Goal: Complete application form

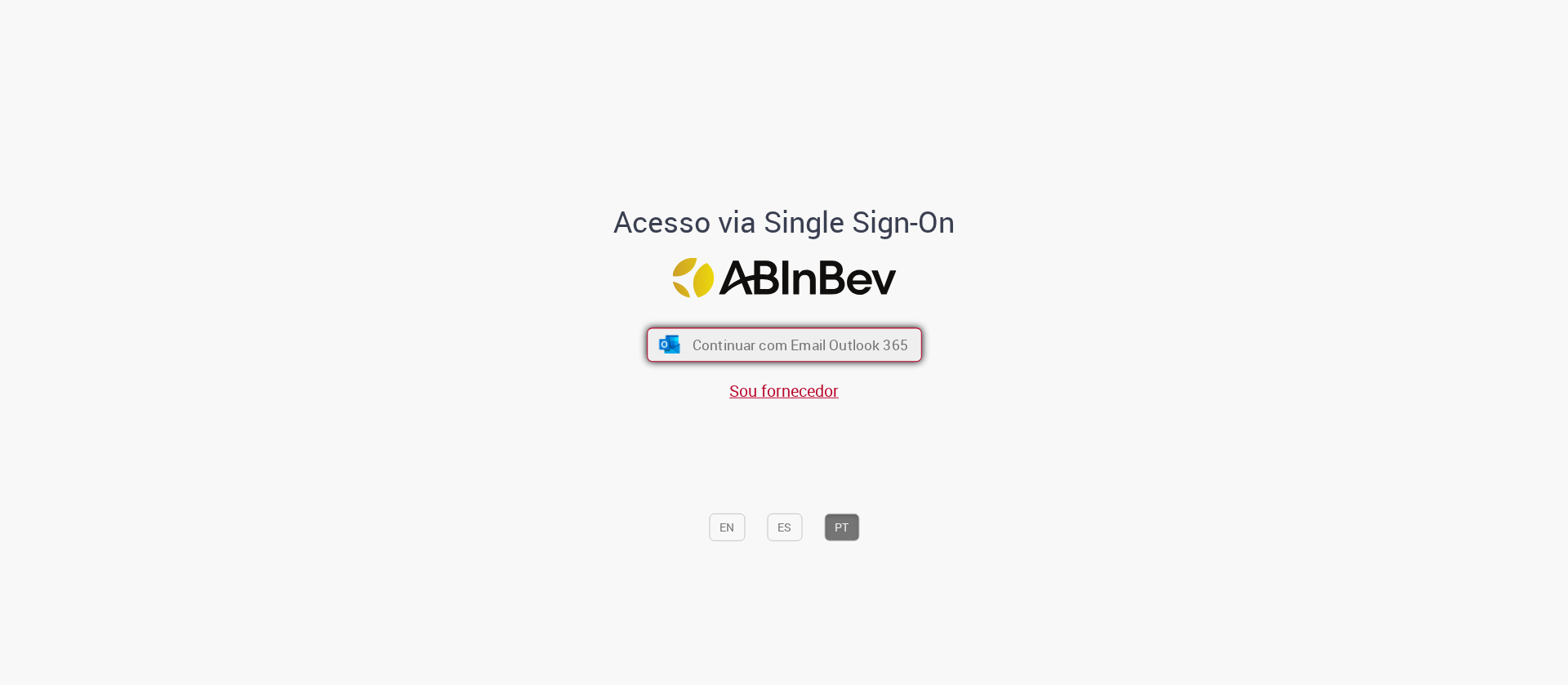
click at [833, 341] on span "Continuar com Email Outlook 365" at bounding box center [799, 344] width 216 height 18
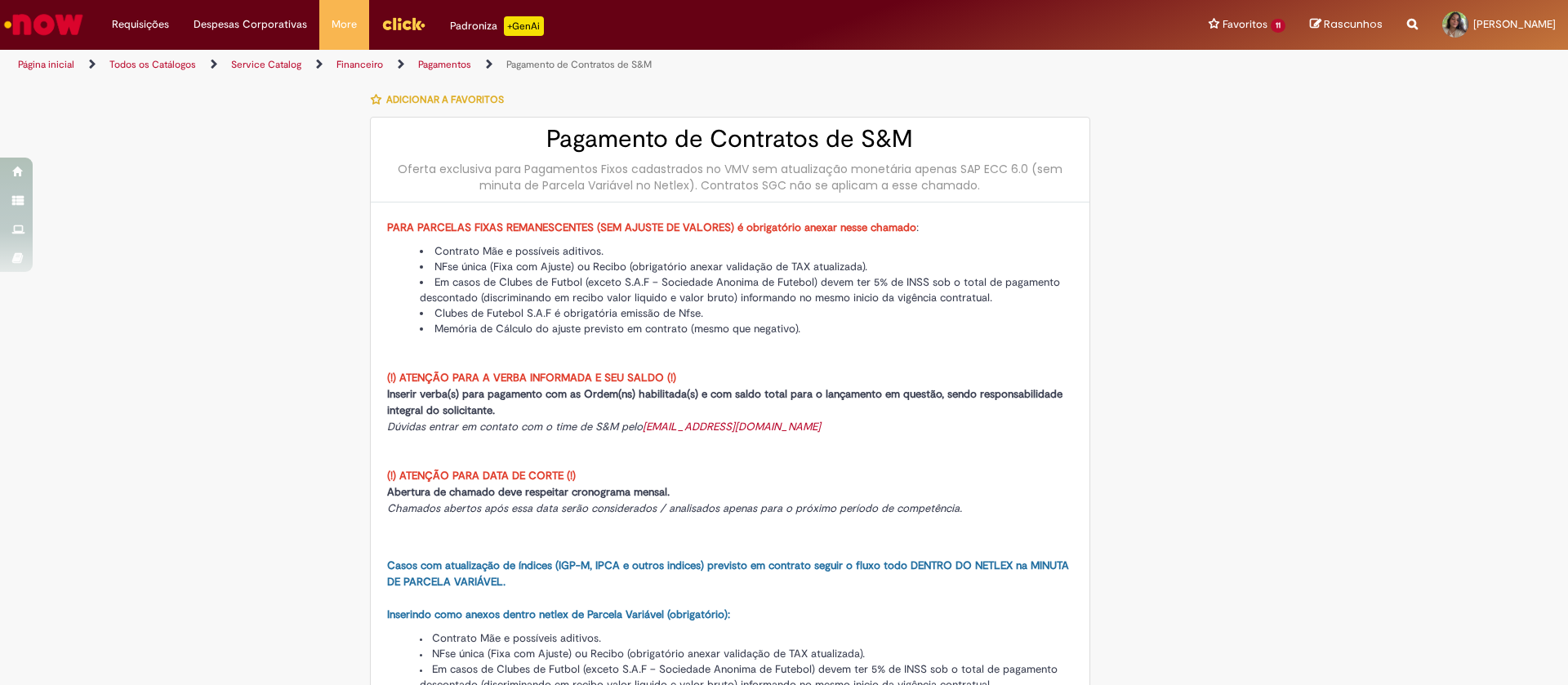
type input "********"
type input "**********"
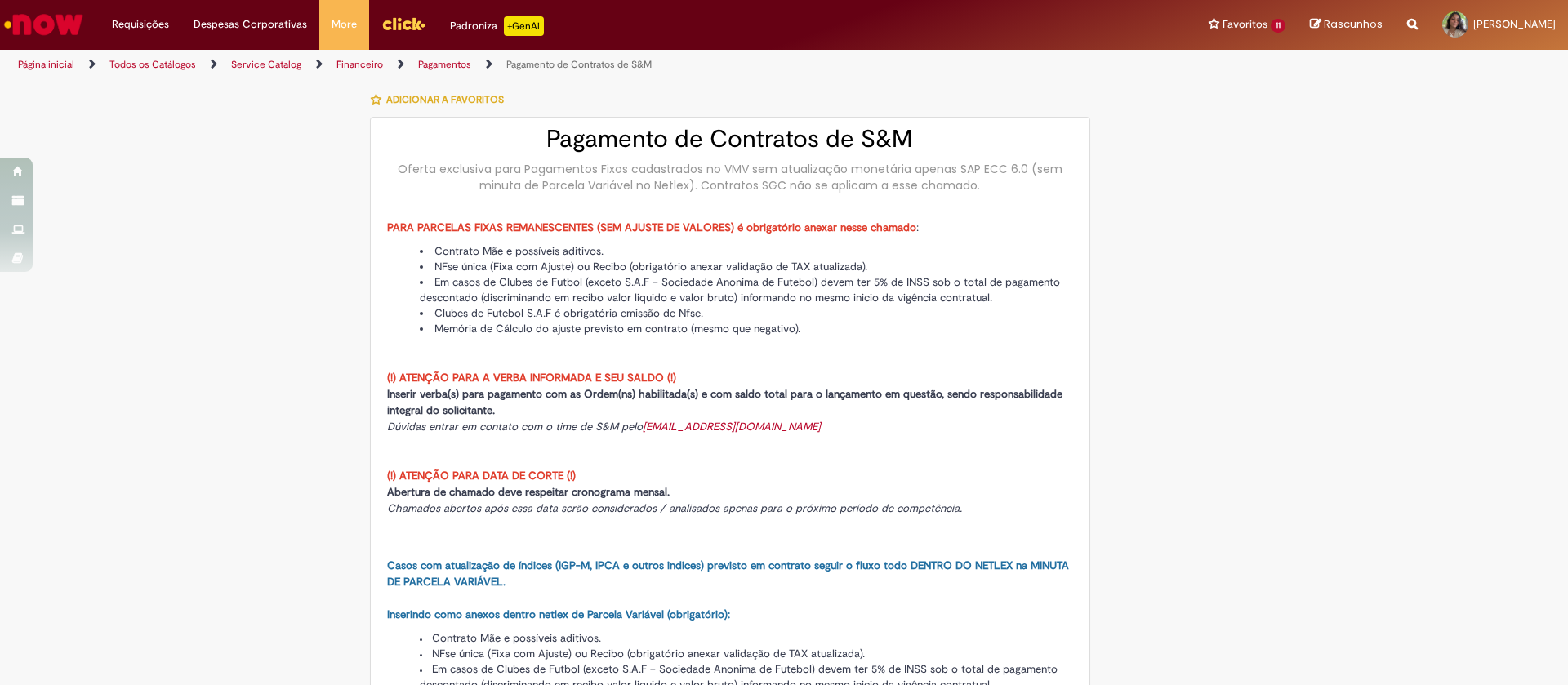
type input "****"
type input "**********"
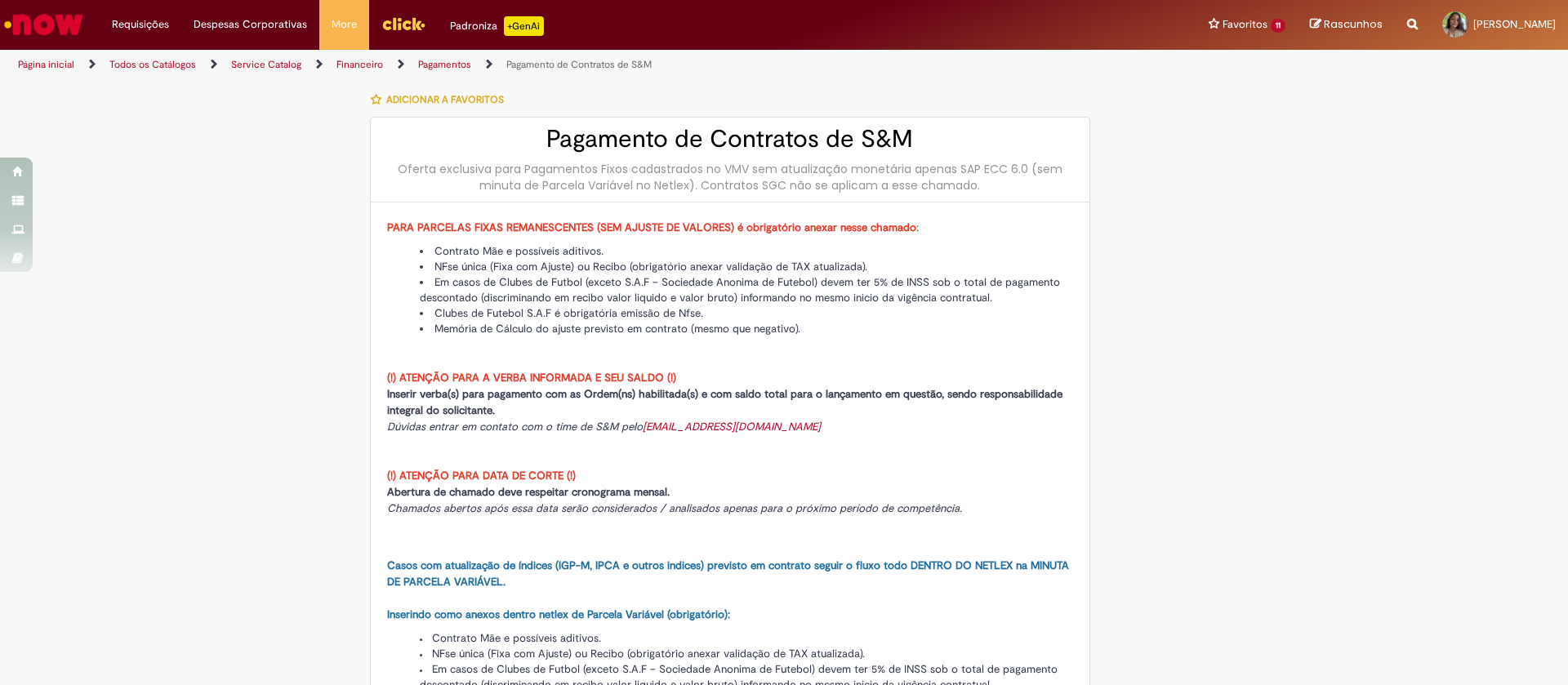
type input "**********"
click at [421, 106] on button "Adicionar a Favoritos" at bounding box center [441, 99] width 143 height 34
click at [1246, 180] on div at bounding box center [1182, 137] width 160 height 110
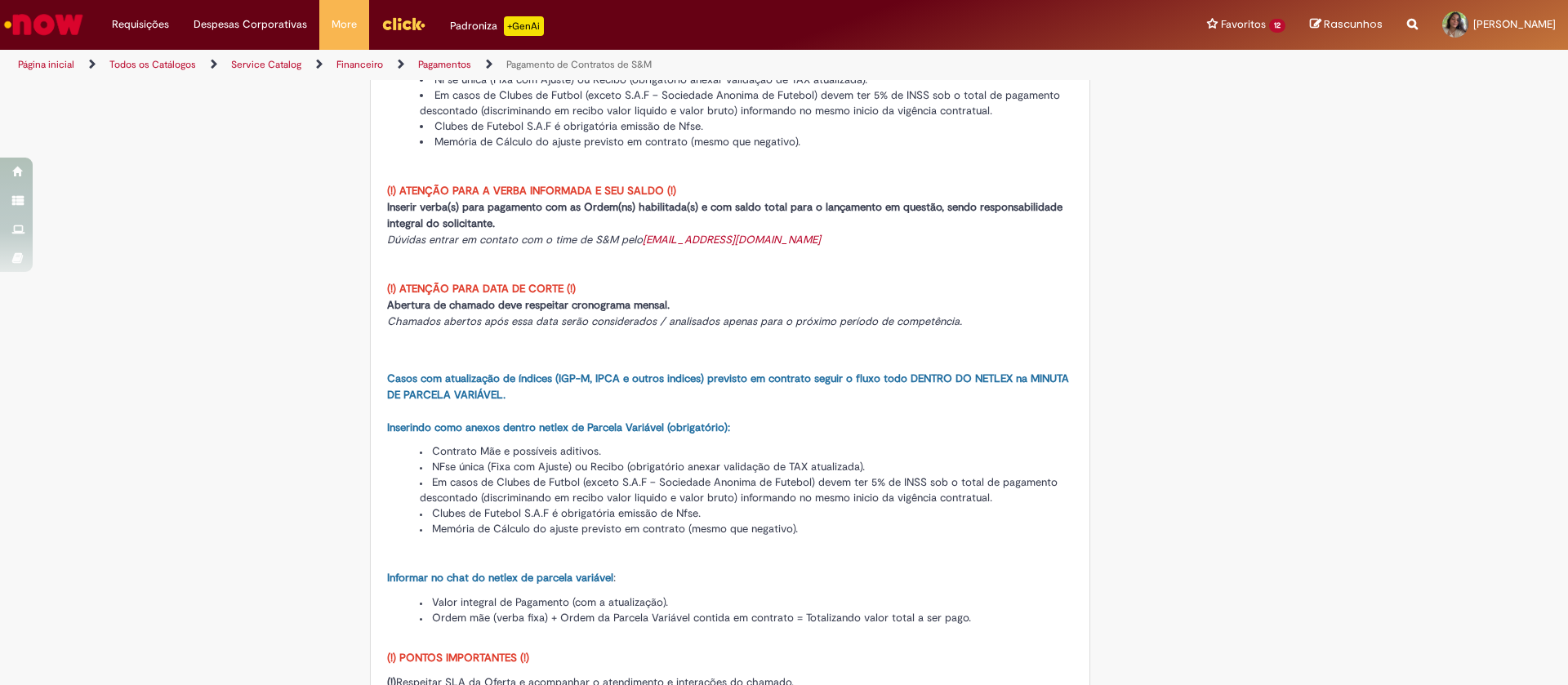
scroll to position [245, 0]
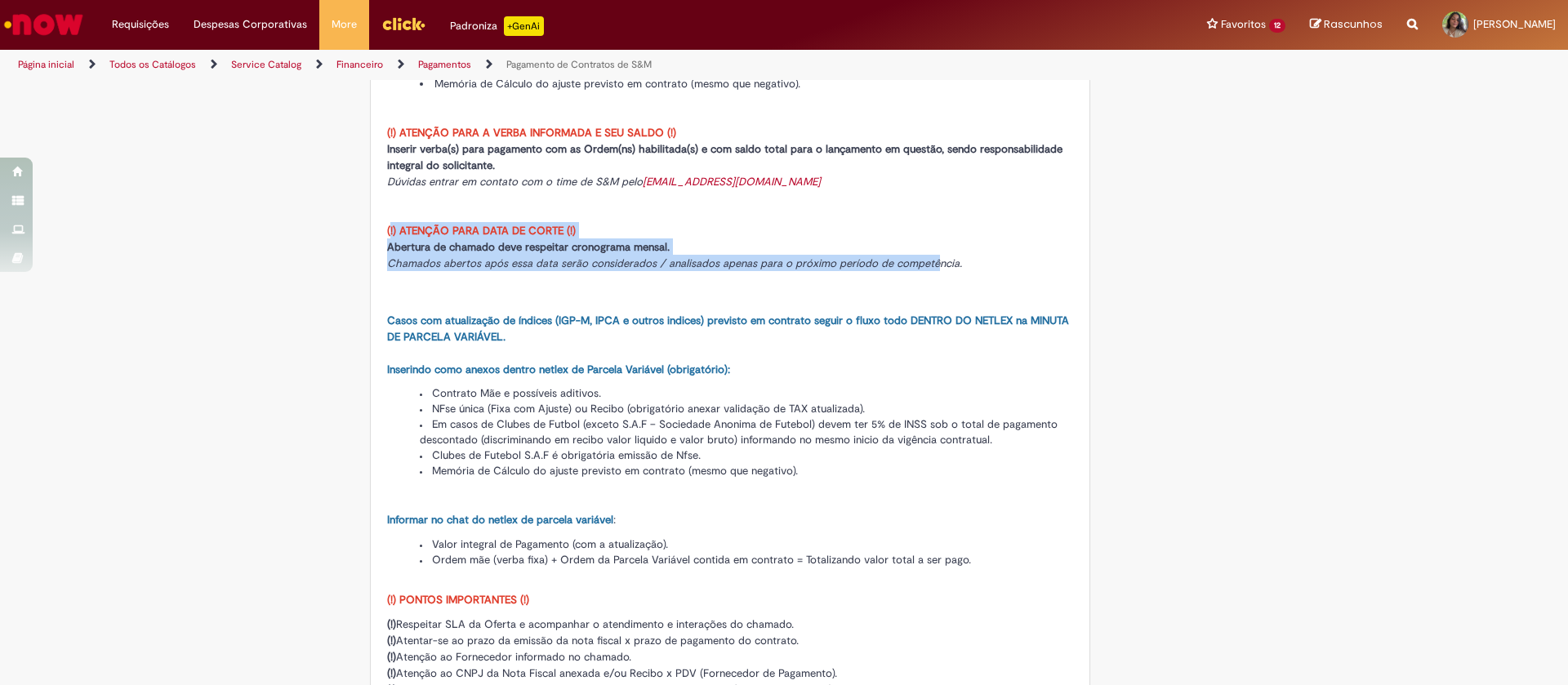
drag, startPoint x: 379, startPoint y: 229, endPoint x: 925, endPoint y: 264, distance: 547.1
click at [925, 264] on p "(!) ATENÇÃO PARA DATA DE CORTE (!) Abertura de chamado deve respeitar cronogram…" at bounding box center [730, 246] width 686 height 49
click at [926, 264] on span "Chamados abertos após essa data serão considerados / analisados apenas para o p…" at bounding box center [675, 263] width 575 height 14
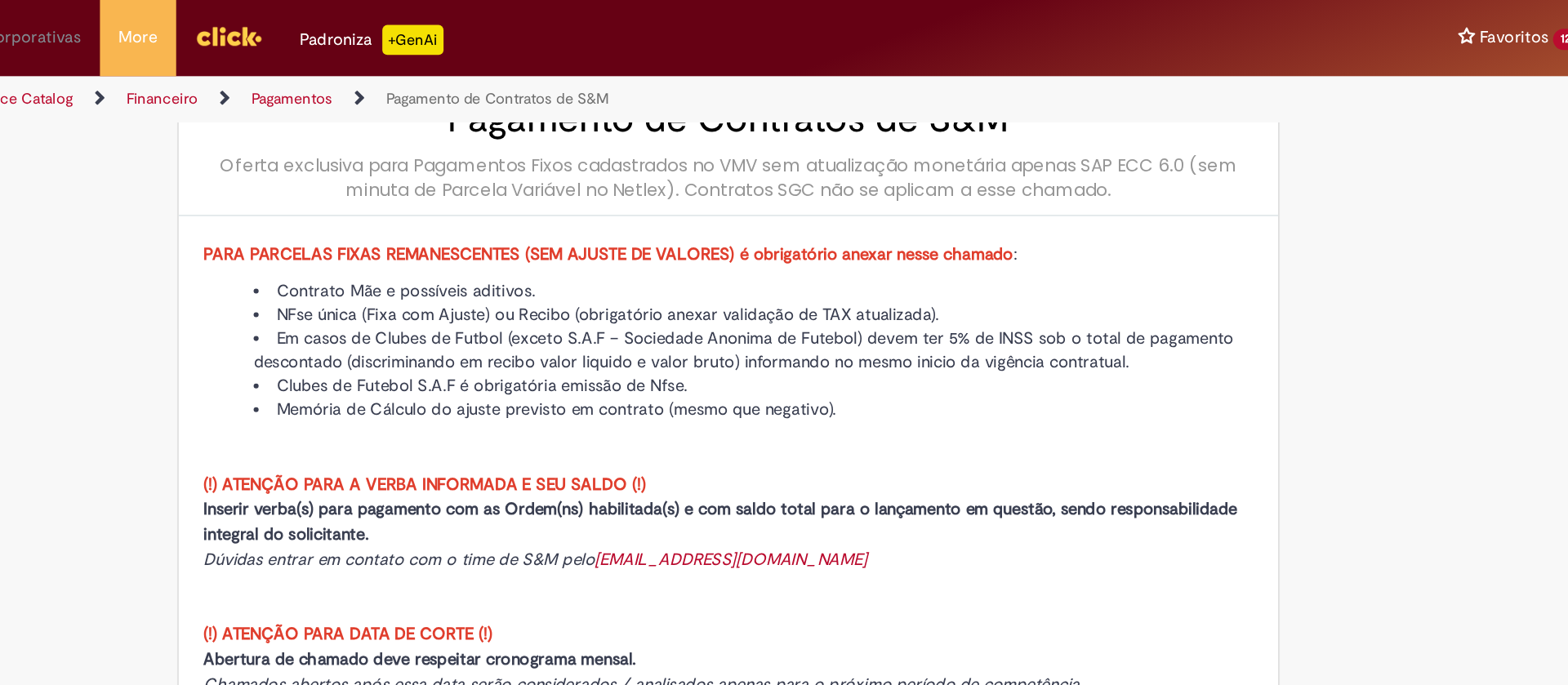
scroll to position [62, 0]
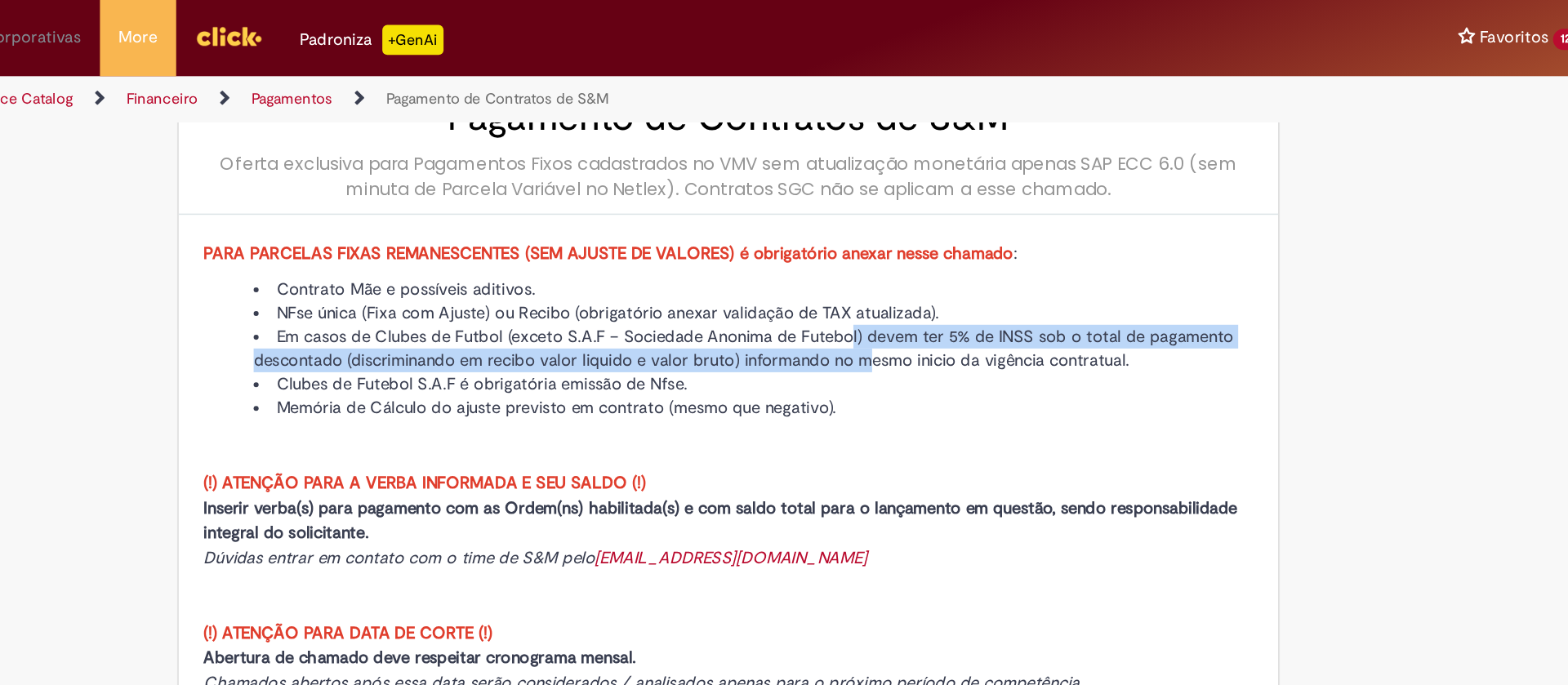
drag, startPoint x: 808, startPoint y: 236, endPoint x: 795, endPoint y: 222, distance: 19.1
click at [795, 222] on li "Em casos de Clubes de Futbol (exceto S.A.F – Sociedade Anonima de Futebol) deve…" at bounding box center [746, 227] width 653 height 31
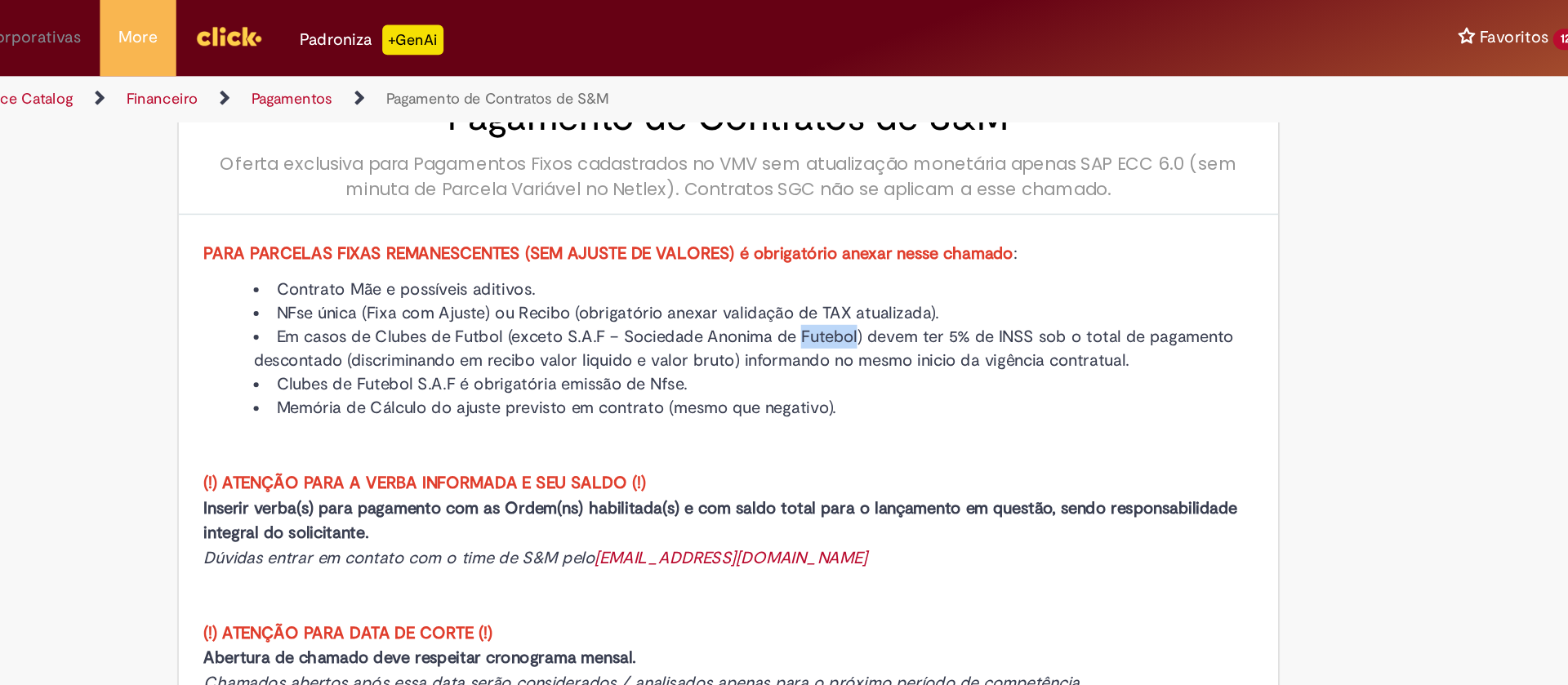
click at [795, 222] on li "Em casos de Clubes de Futbol (exceto S.A.F – Sociedade Anonima de Futebol) deve…" at bounding box center [746, 227] width 653 height 31
click at [845, 227] on li "Em casos de Clubes de Futbol (exceto S.A.F – Sociedade Anonima de Futebol) deve…" at bounding box center [746, 227] width 653 height 31
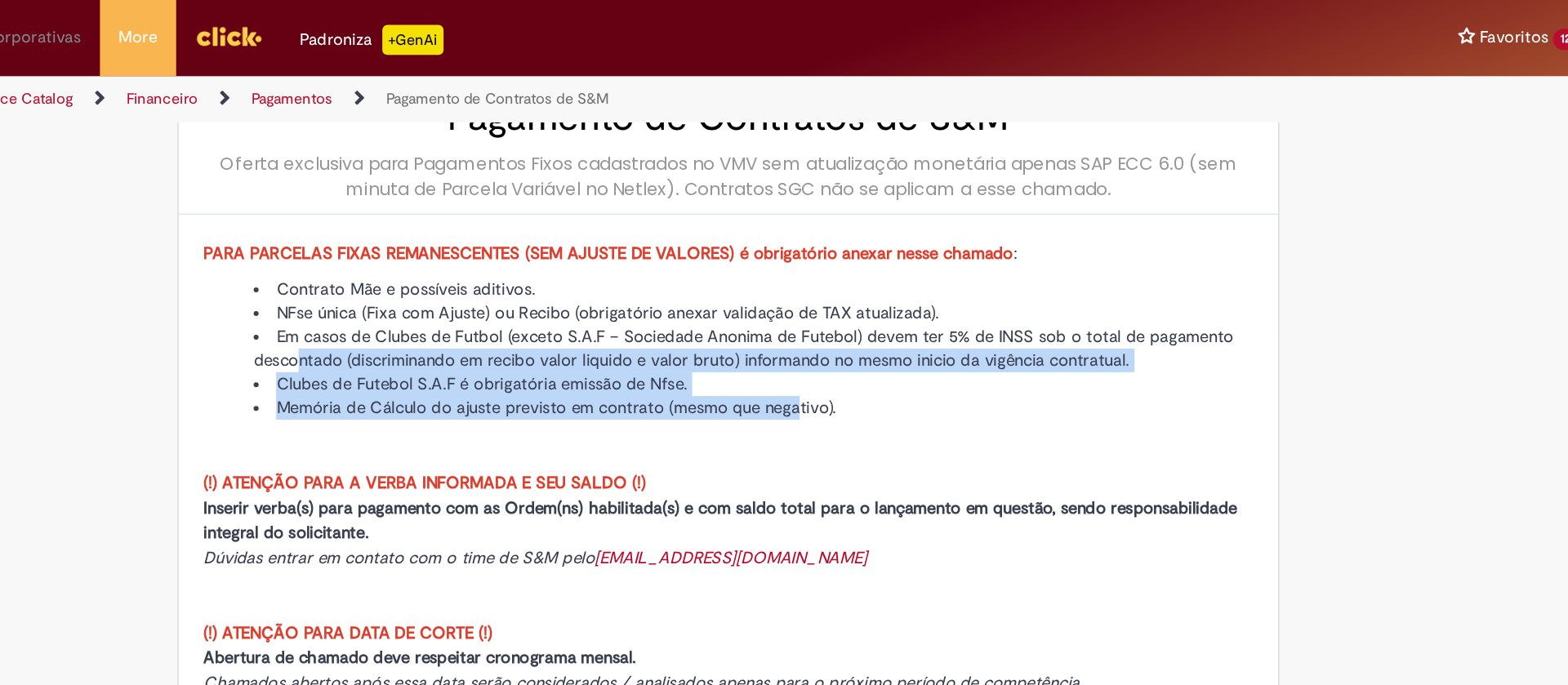
drag, startPoint x: 442, startPoint y: 232, endPoint x: 765, endPoint y: 270, distance: 325.2
click at [765, 270] on ul "Contrato Mãe e possíveis aditivos. NFse única (Fixa com Ajuste) ou Recibo (obri…" at bounding box center [730, 227] width 686 height 93
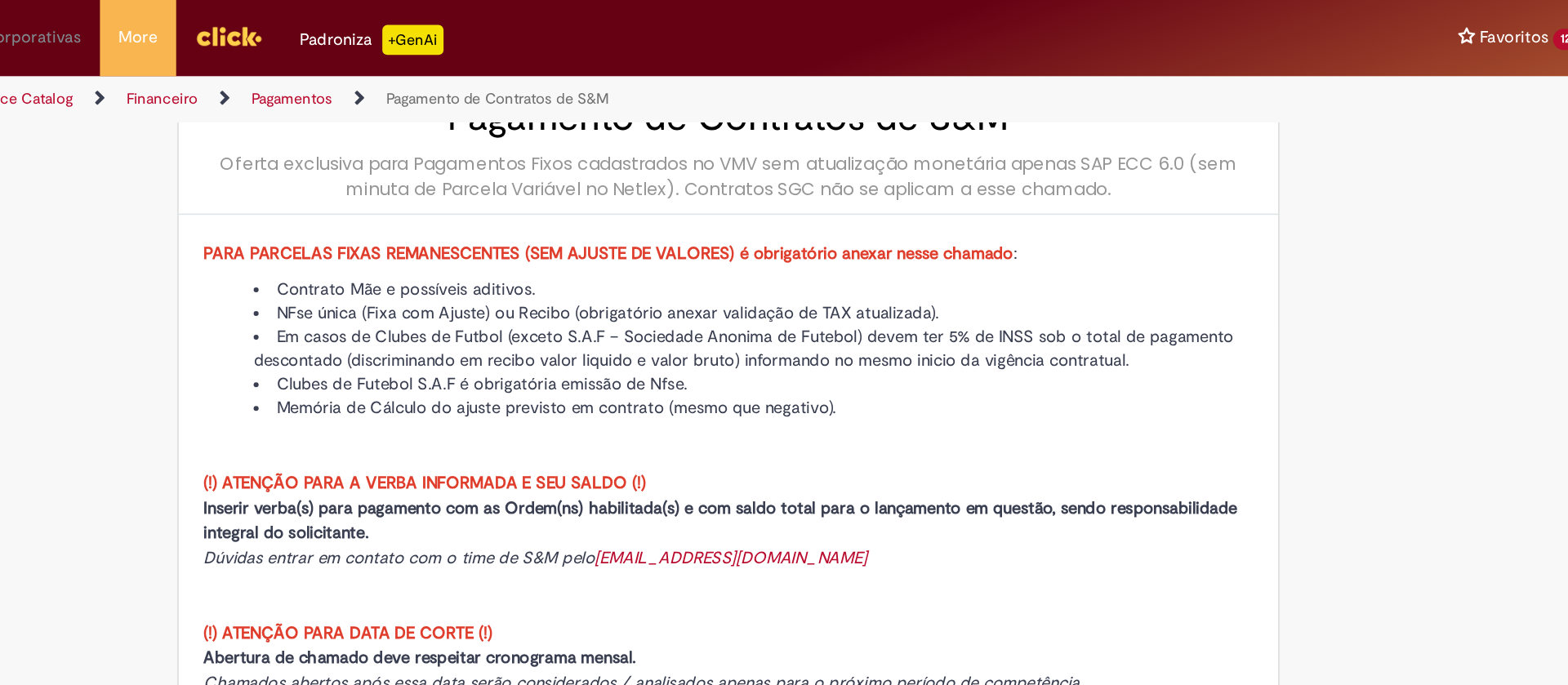
click at [829, 280] on div "PARA PARCELAS FIXAS REMANESCENTES (SEM AJUSTE DE VALORES) é obrigatório anexar …" at bounding box center [730, 534] width 686 height 756
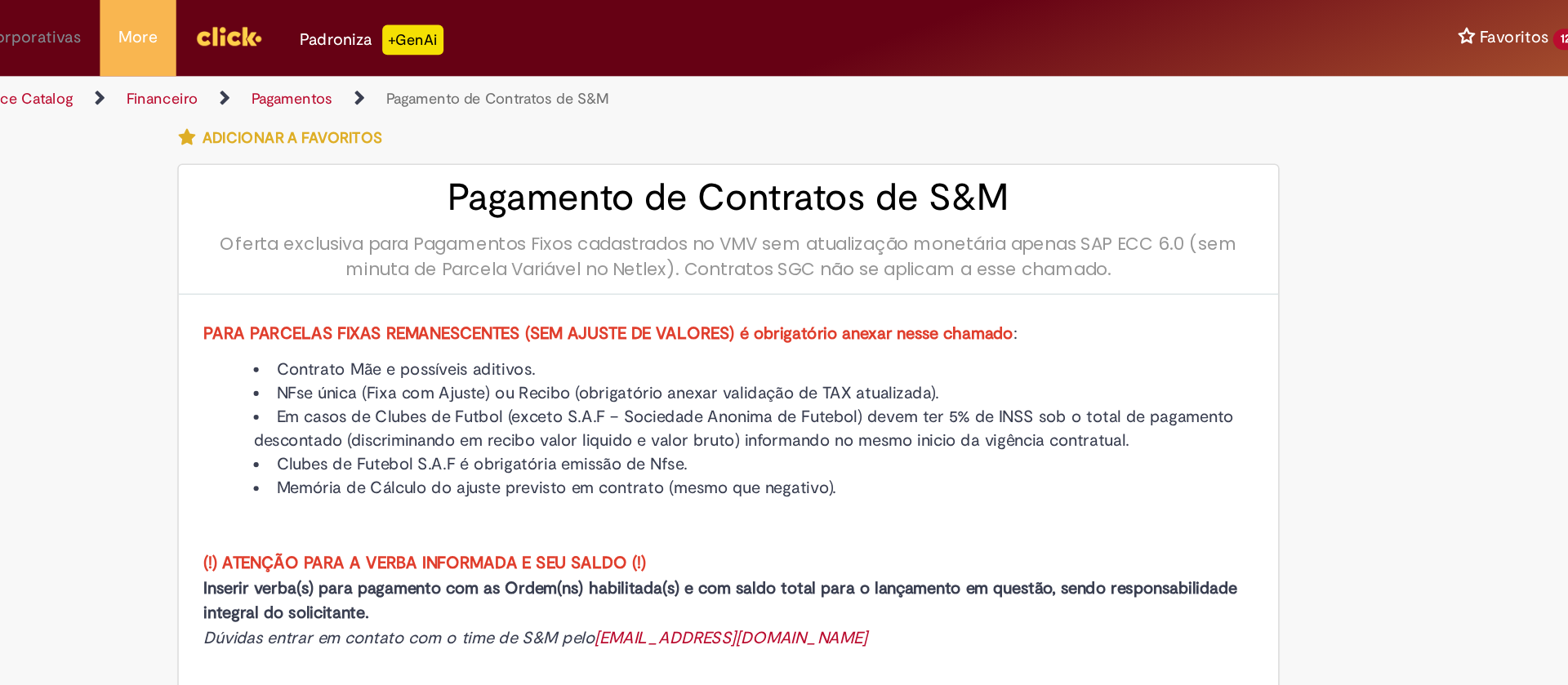
scroll to position [5, 0]
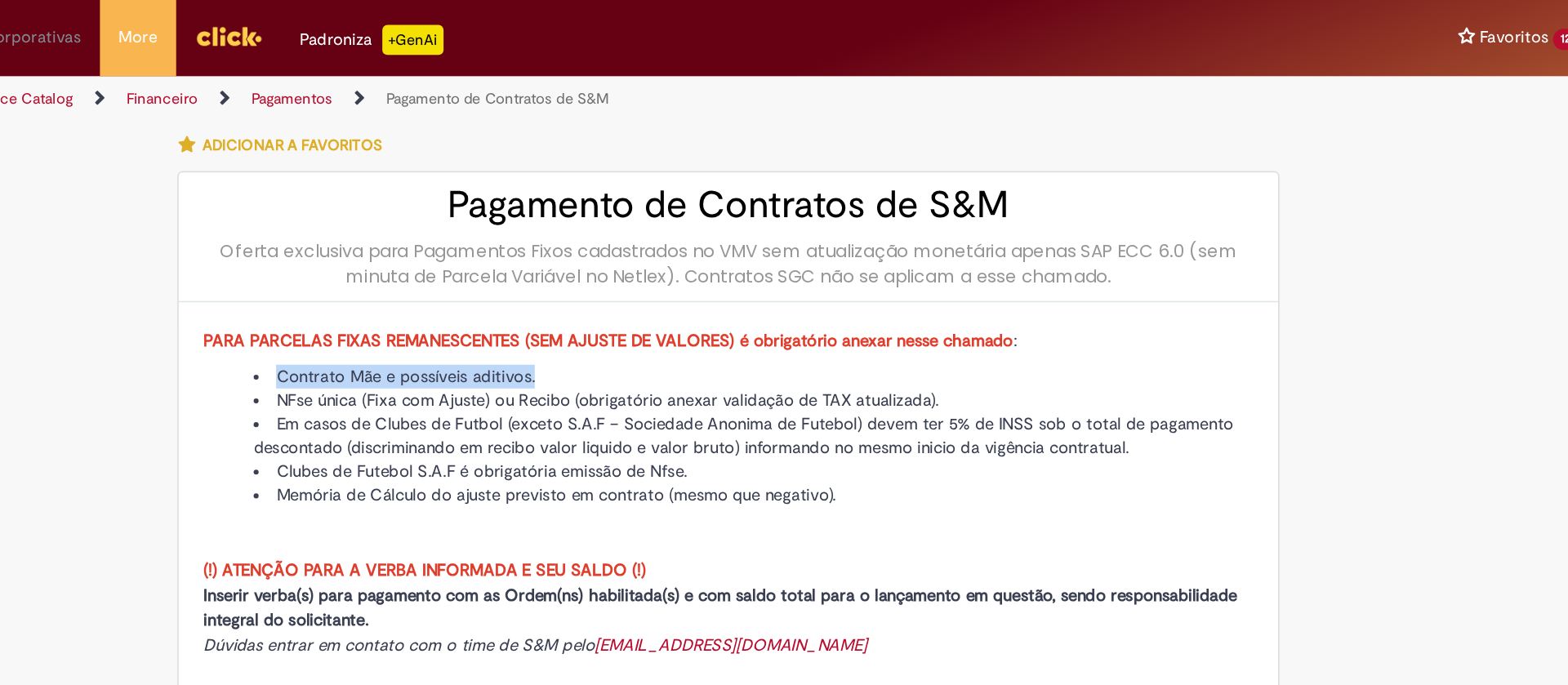
drag, startPoint x: 428, startPoint y: 247, endPoint x: 645, endPoint y: 238, distance: 217.2
click at [645, 238] on li "Contrato Mãe e possíveis aditivos." at bounding box center [746, 246] width 653 height 15
click at [933, 254] on li "NFse única (Fixa com Ajuste) ou Recibo (obrigatório anexar validação de TAX atu…" at bounding box center [746, 261] width 653 height 15
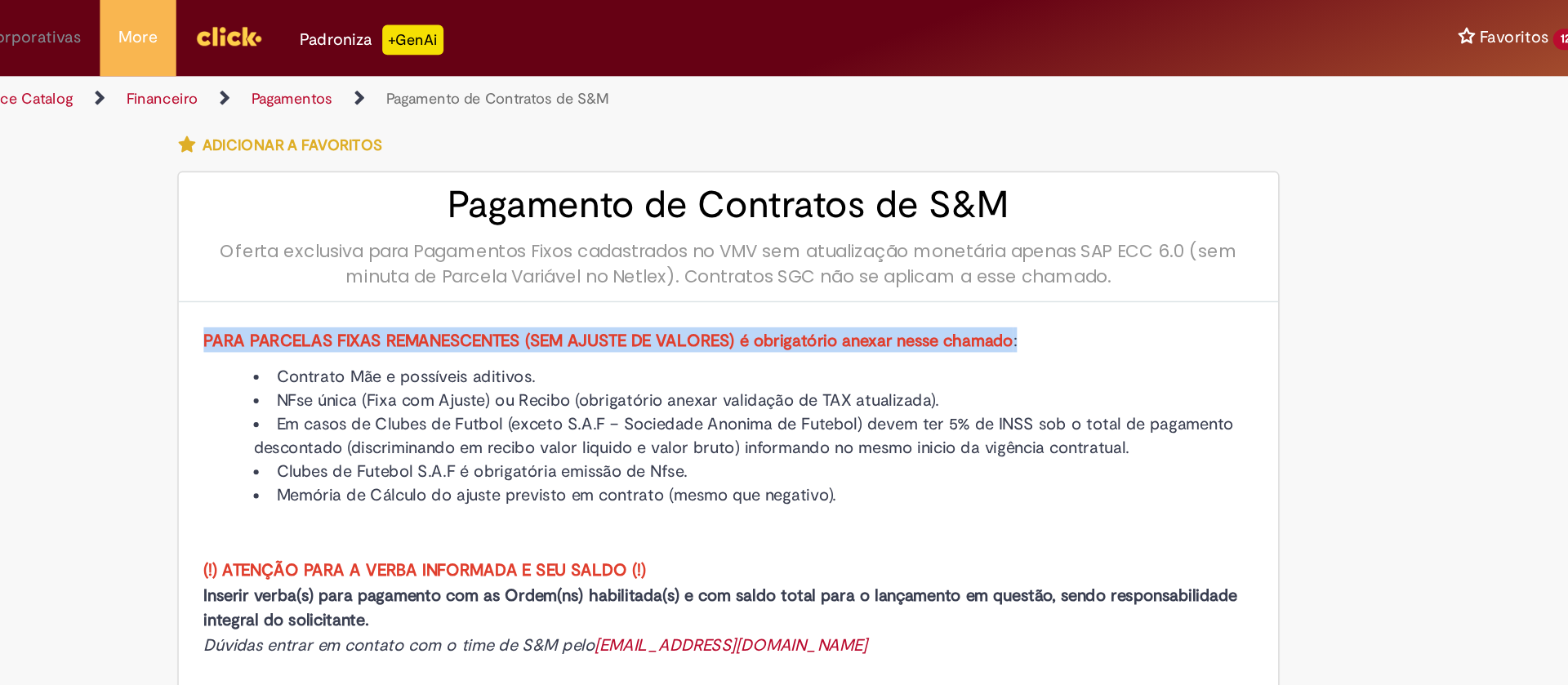
drag, startPoint x: 440, startPoint y: 219, endPoint x: 949, endPoint y: 218, distance: 509.0
click at [955, 212] on div "PARA PARCELAS FIXAS REMANESCENTES (SEM AJUSTE DE VALORES) é obrigatório anexar …" at bounding box center [730, 596] width 718 height 797
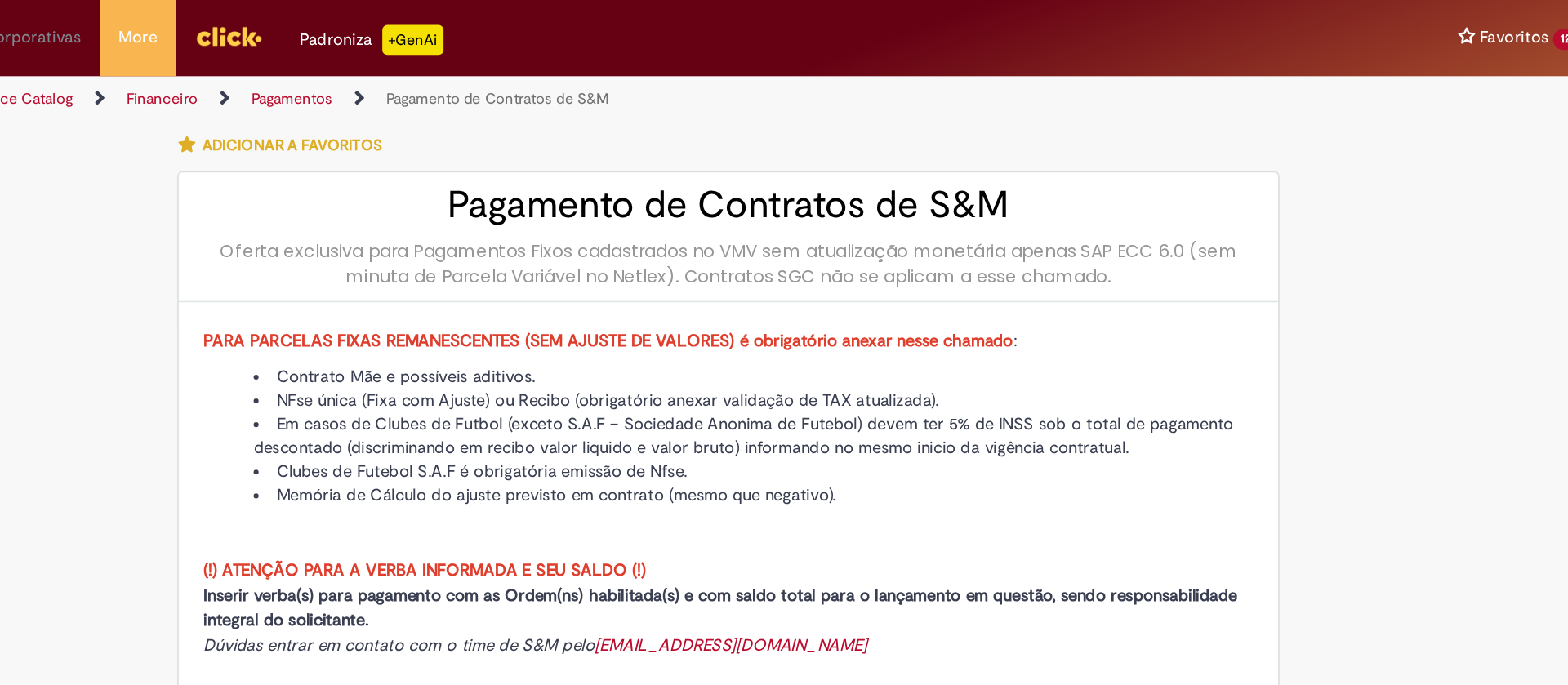
click at [739, 241] on li "Contrato Mãe e possíveis aditivos." at bounding box center [746, 246] width 653 height 15
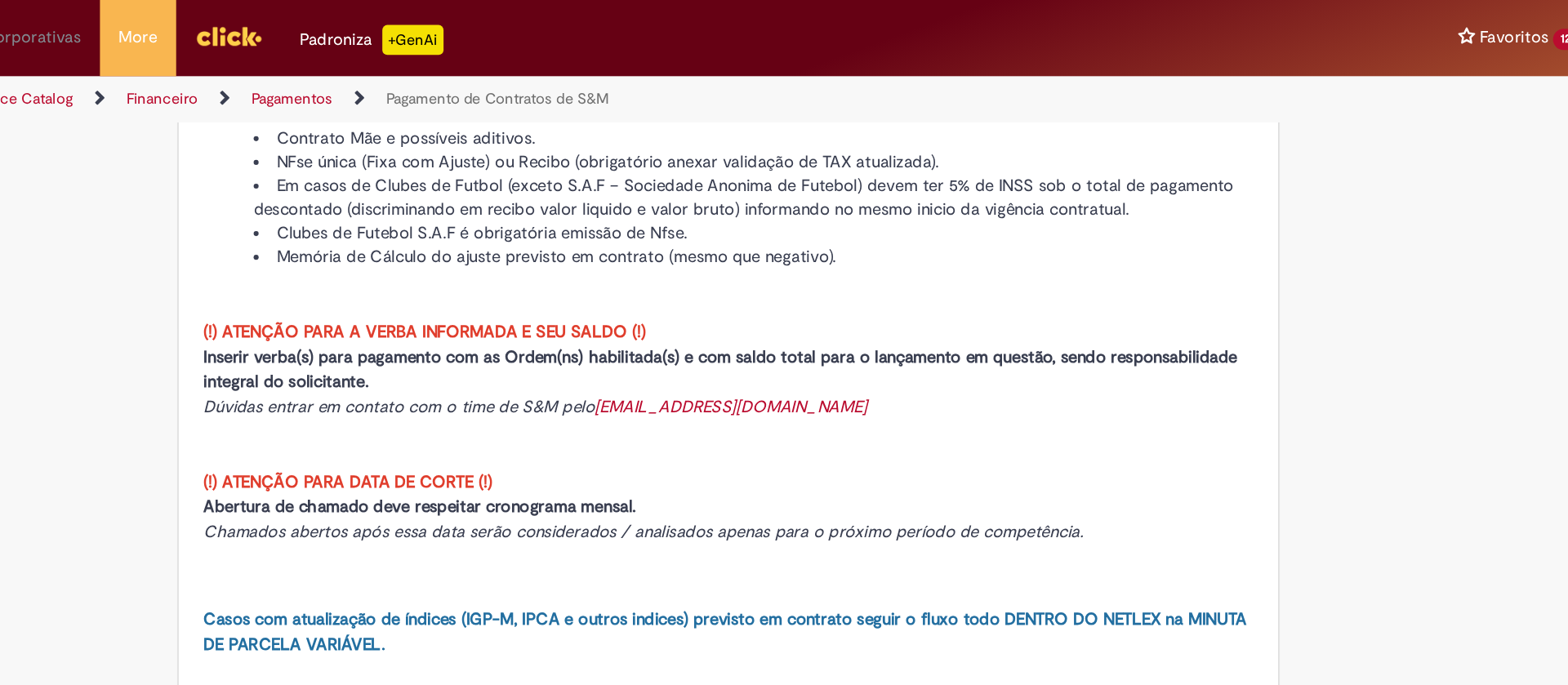
scroll to position [164, 0]
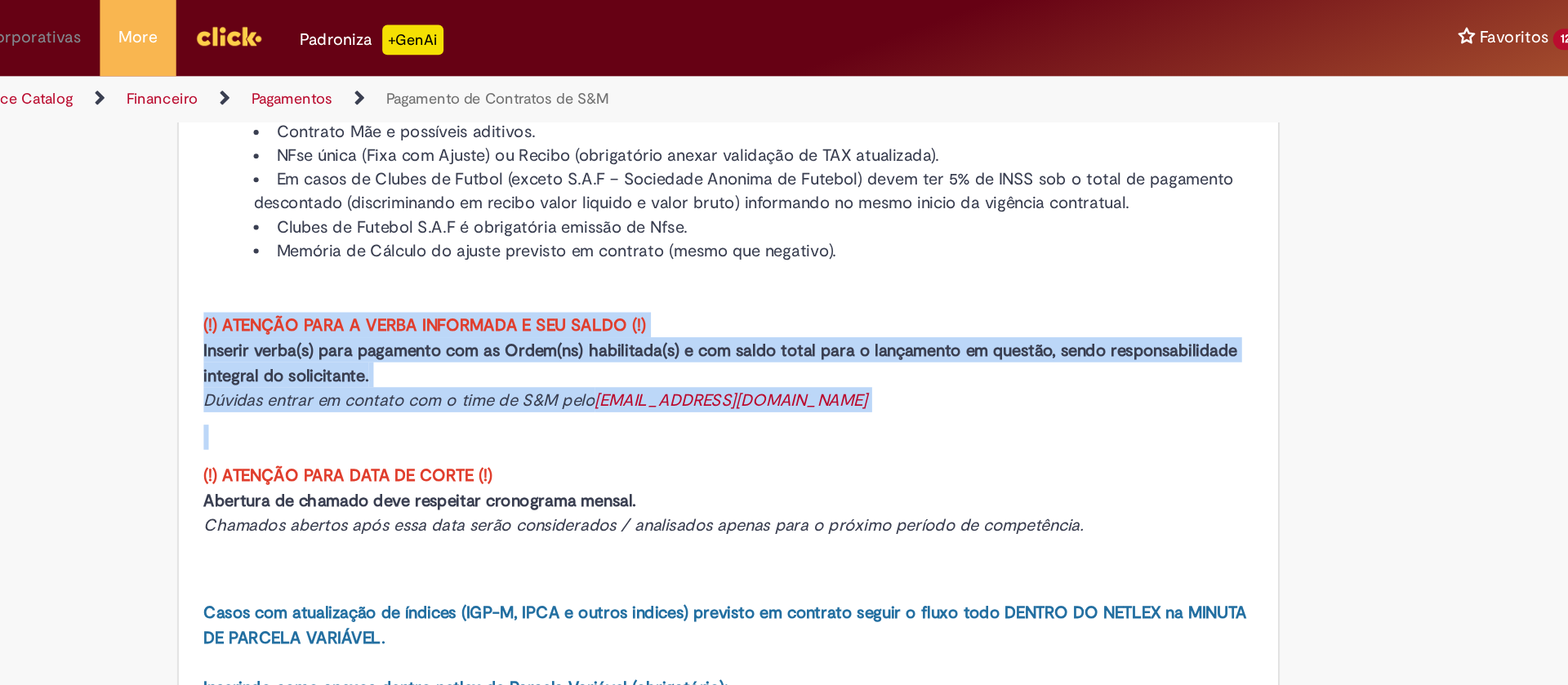
drag, startPoint x: 447, startPoint y: 216, endPoint x: 961, endPoint y: 281, distance: 518.1
click at [954, 284] on div "PARA PARCELAS FIXAS REMANESCENTES (SEM AJUSTE DE VALORES) é obrigatório anexar …" at bounding box center [730, 436] width 718 height 797
click at [961, 281] on p at bounding box center [730, 285] width 686 height 16
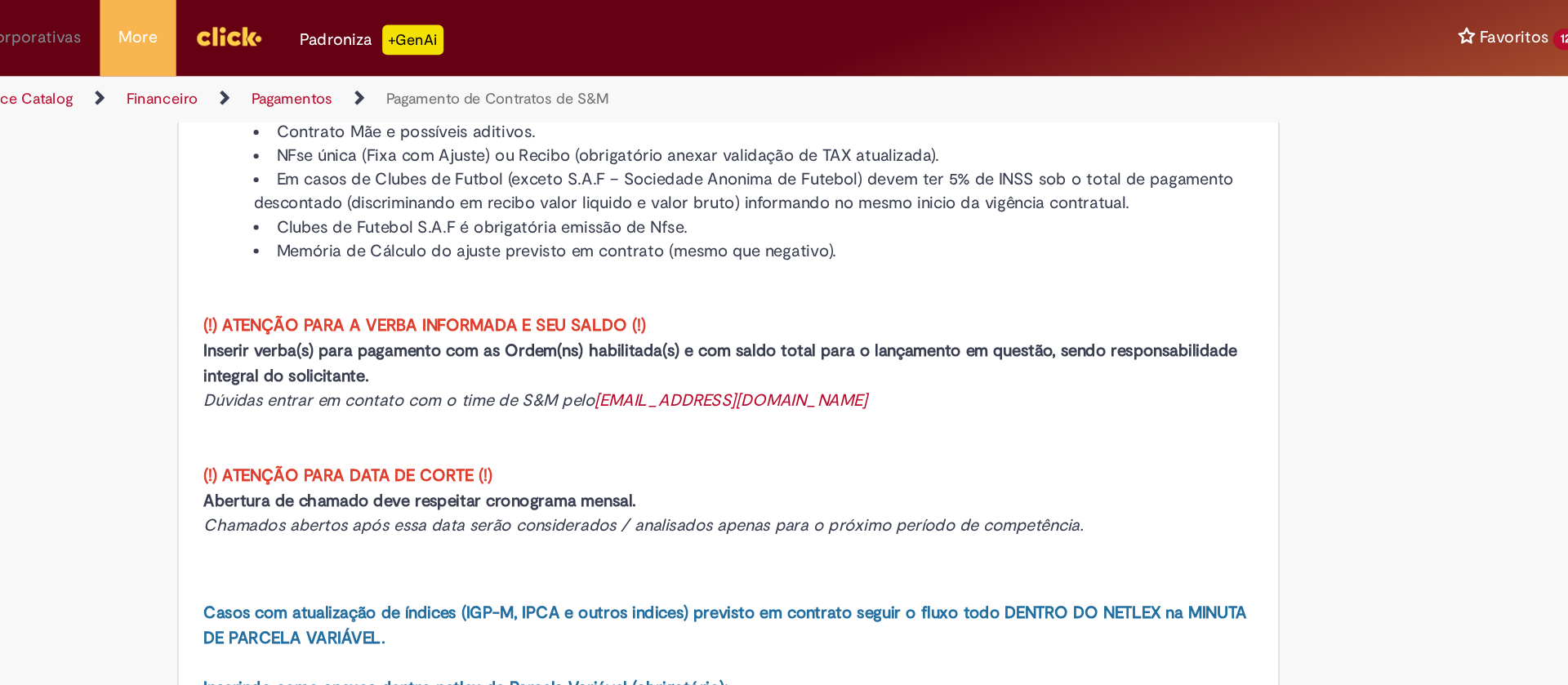
click at [919, 267] on p "(!) ATENÇÃO PARA A VERBA INFORMADA E SEU SALDO (!) Inserir verba(s) para pagame…" at bounding box center [730, 236] width 686 height 65
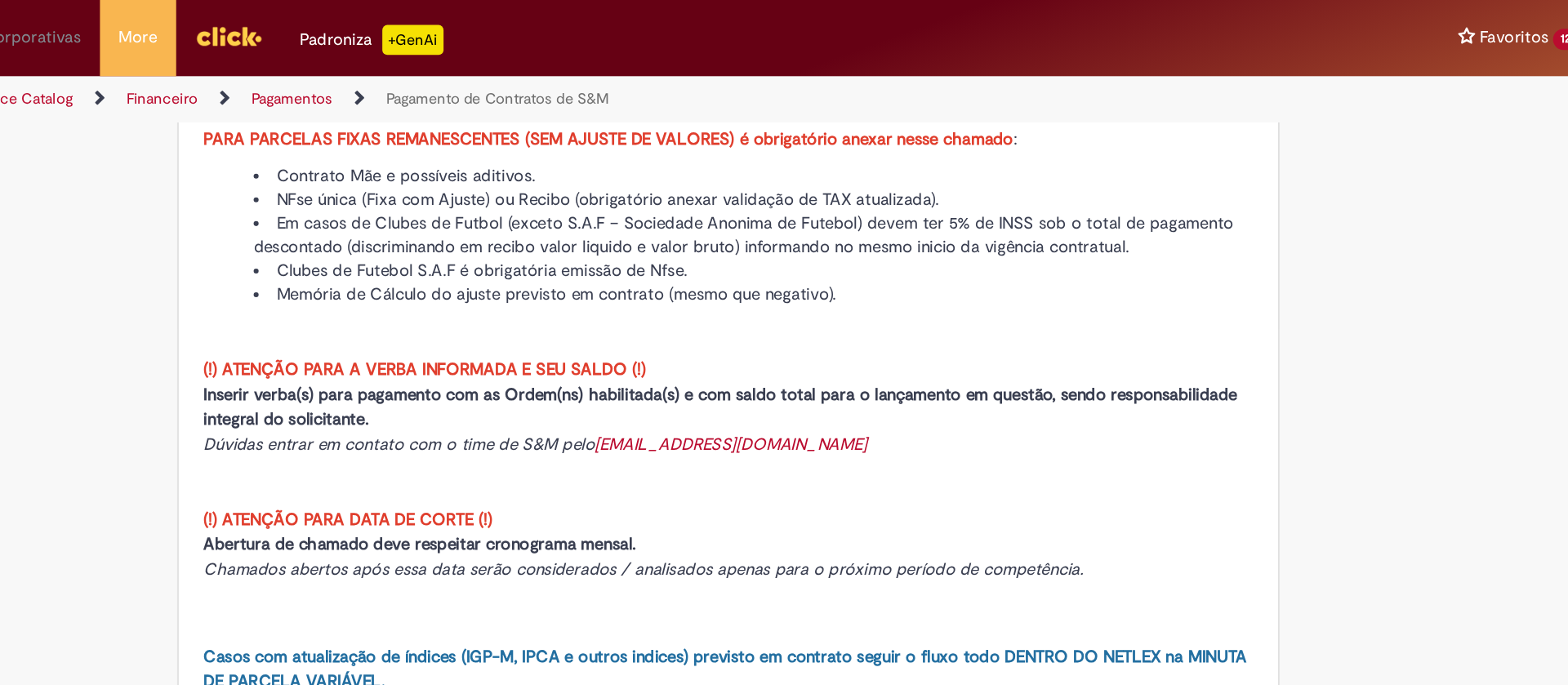
scroll to position [0, 0]
